Goal: Find specific page/section: Find specific page/section

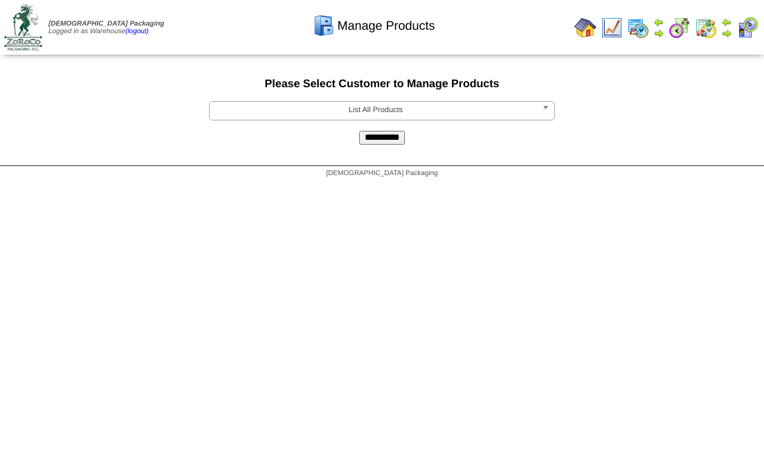
click at [325, 108] on span "List All Products" at bounding box center [375, 110] width 321 height 17
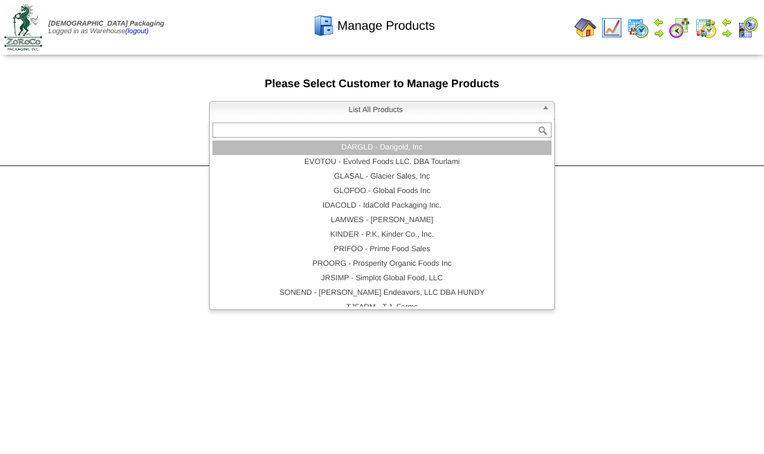
scroll to position [125, 0]
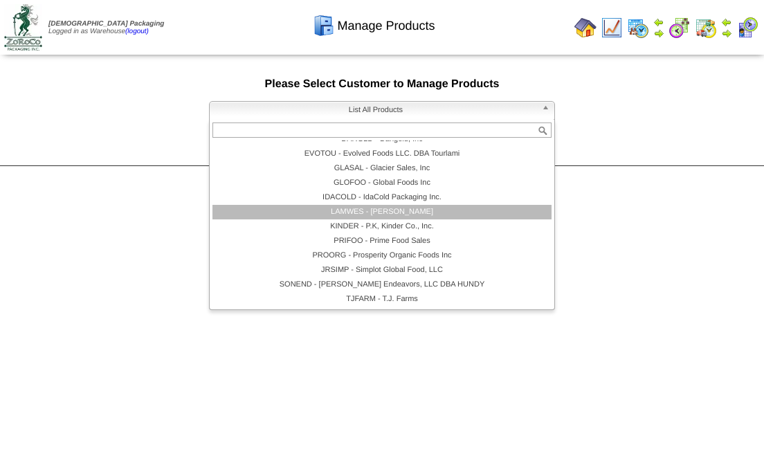
click at [353, 212] on li "LAMWES - [PERSON_NAME]" at bounding box center [382, 212] width 339 height 15
click at [353, 185] on html "[DEMOGRAPHIC_DATA] Packaging Logged in as Warehouse (logout) Print All" at bounding box center [382, 92] width 764 height 185
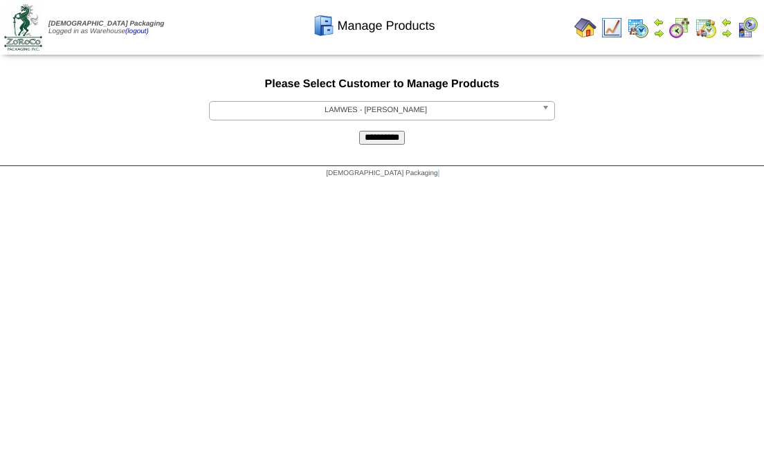
click at [371, 141] on input "**********" at bounding box center [382, 138] width 46 height 14
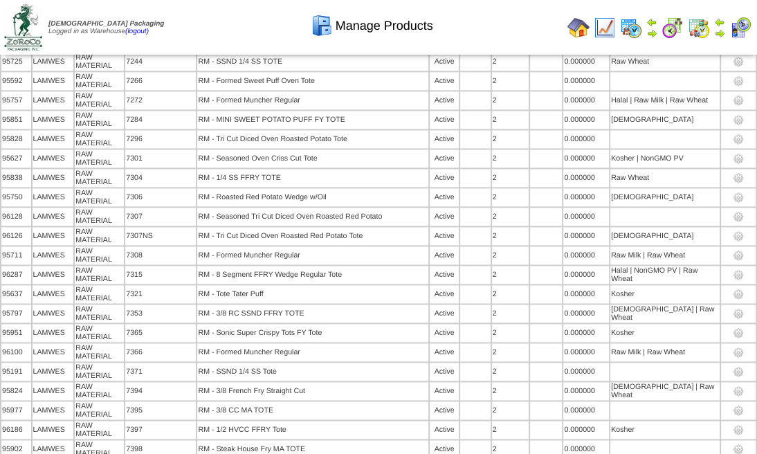
scroll to position [8306, 0]
